Goal: Find specific page/section: Find specific page/section

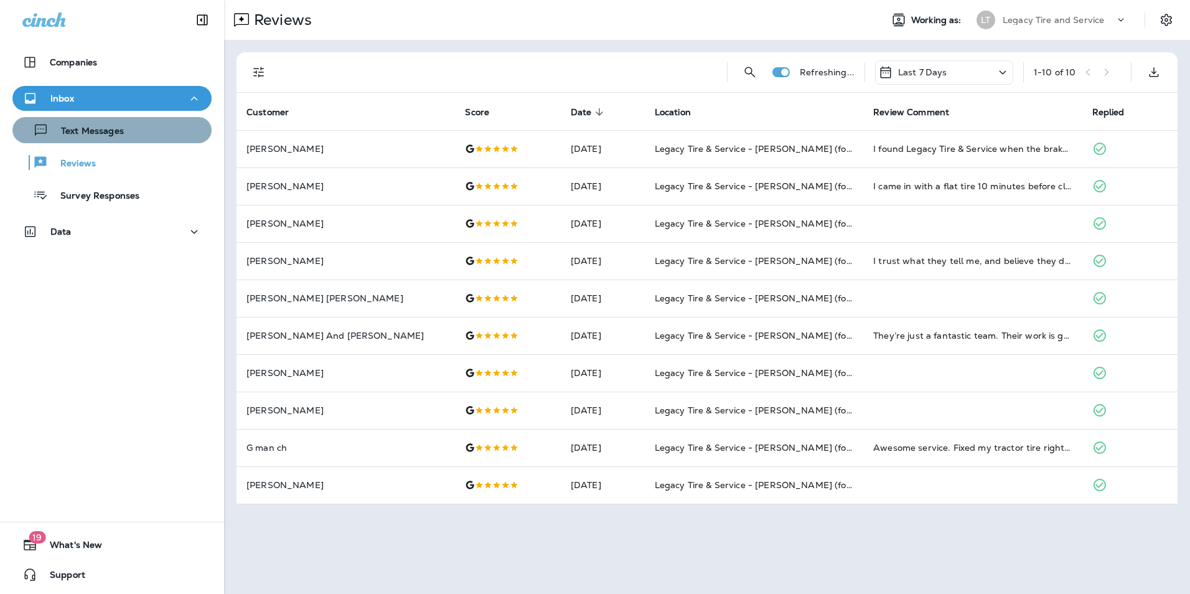
click at [115, 128] on p "Text Messages" at bounding box center [86, 132] width 75 height 12
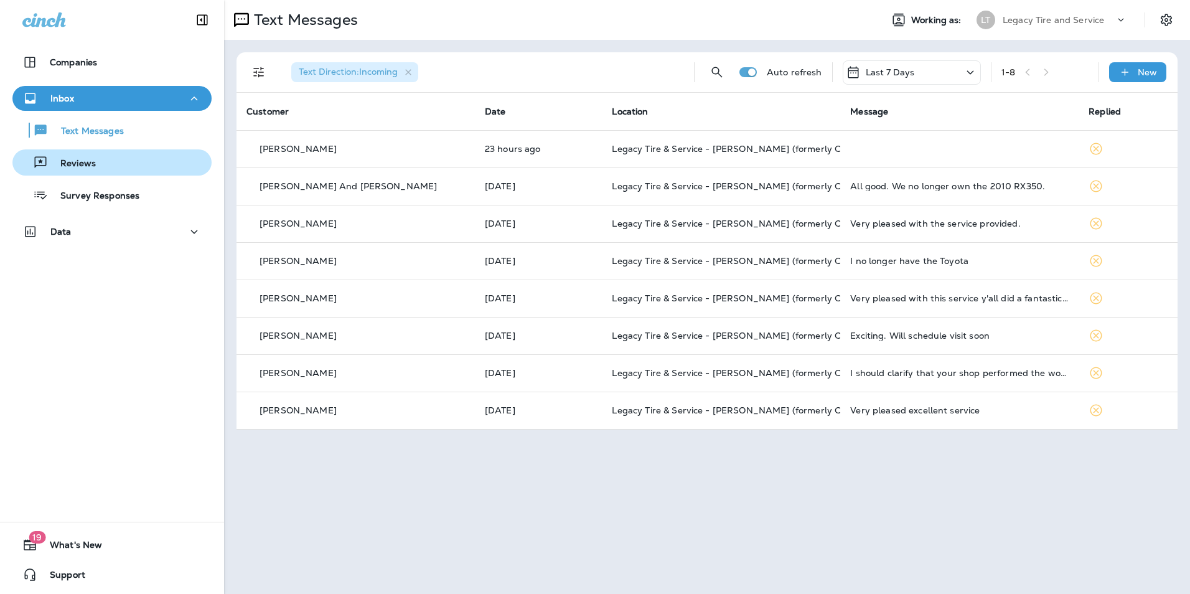
click at [150, 171] on div "Reviews" at bounding box center [111, 162] width 189 height 19
